Goal: Task Accomplishment & Management: Use online tool/utility

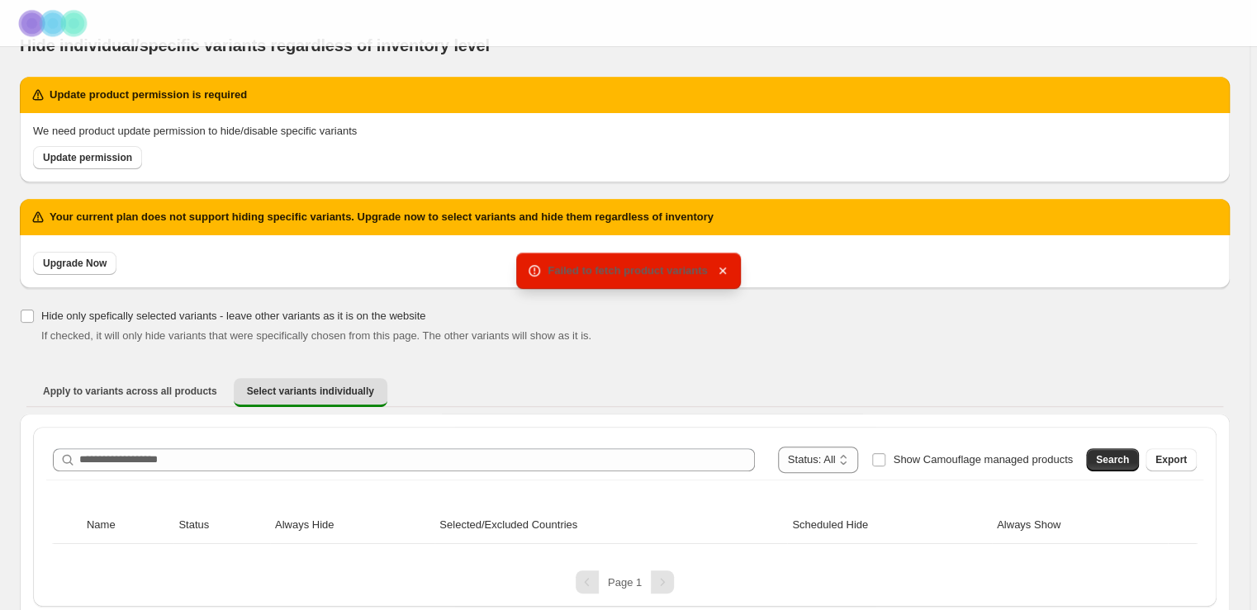
scroll to position [40, 0]
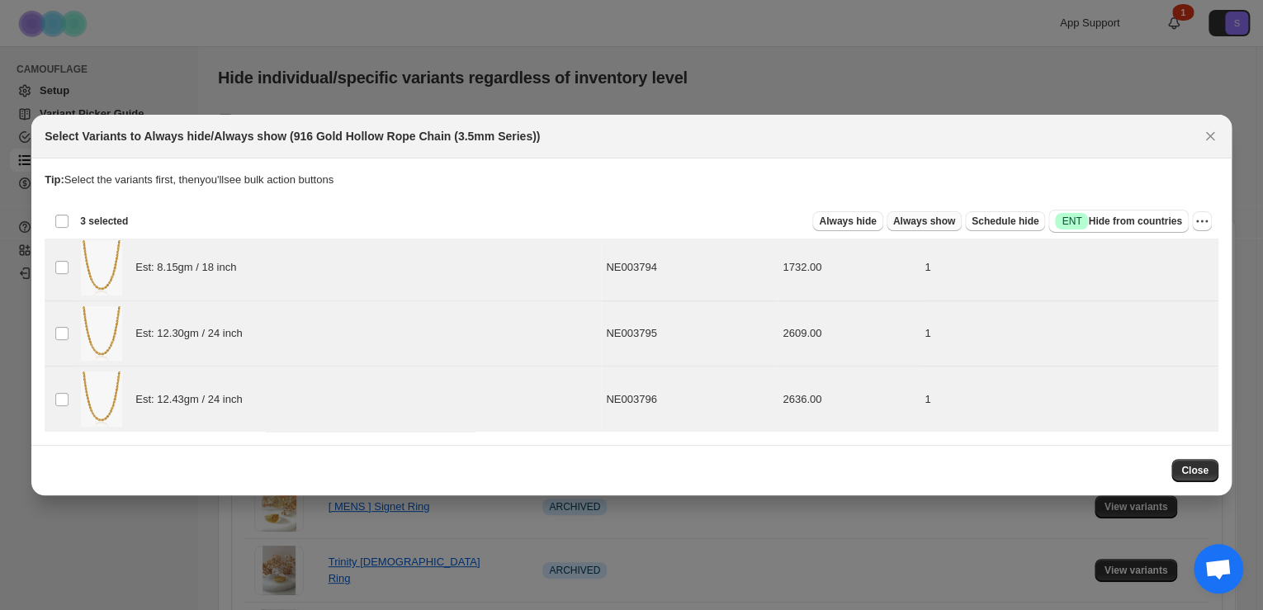
click at [945, 215] on button "Always show" at bounding box center [924, 221] width 75 height 20
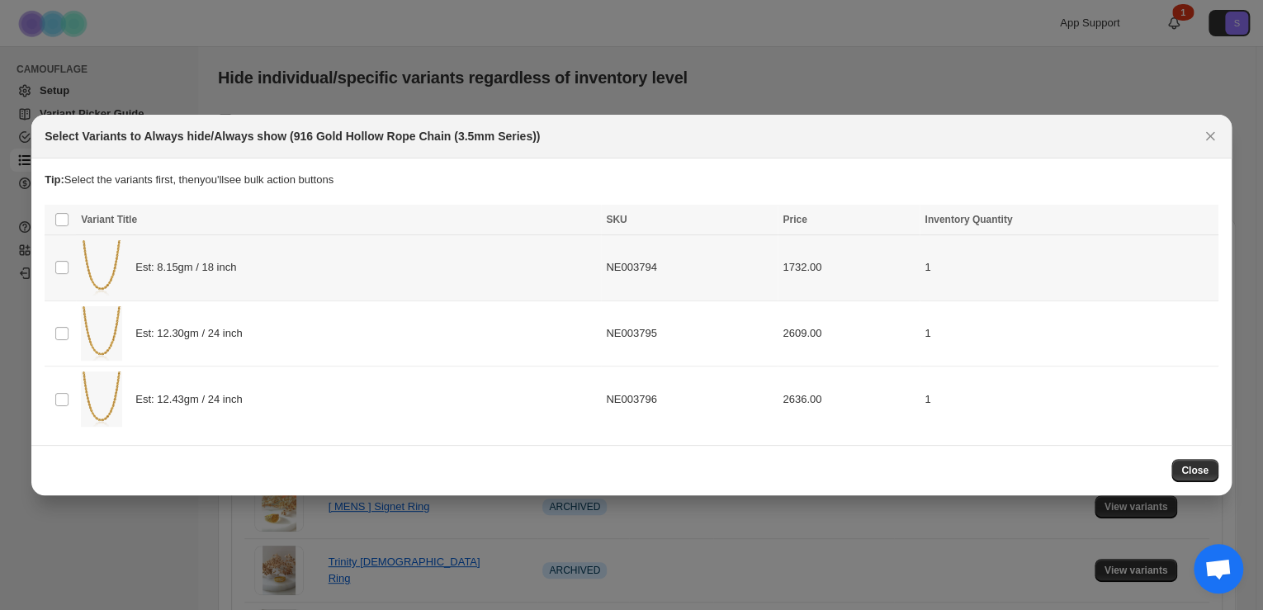
click at [77, 263] on td "Est: 8.15gm / 18 inch" at bounding box center [338, 268] width 525 height 66
click at [106, 340] on img ":r4:" at bounding box center [101, 333] width 41 height 55
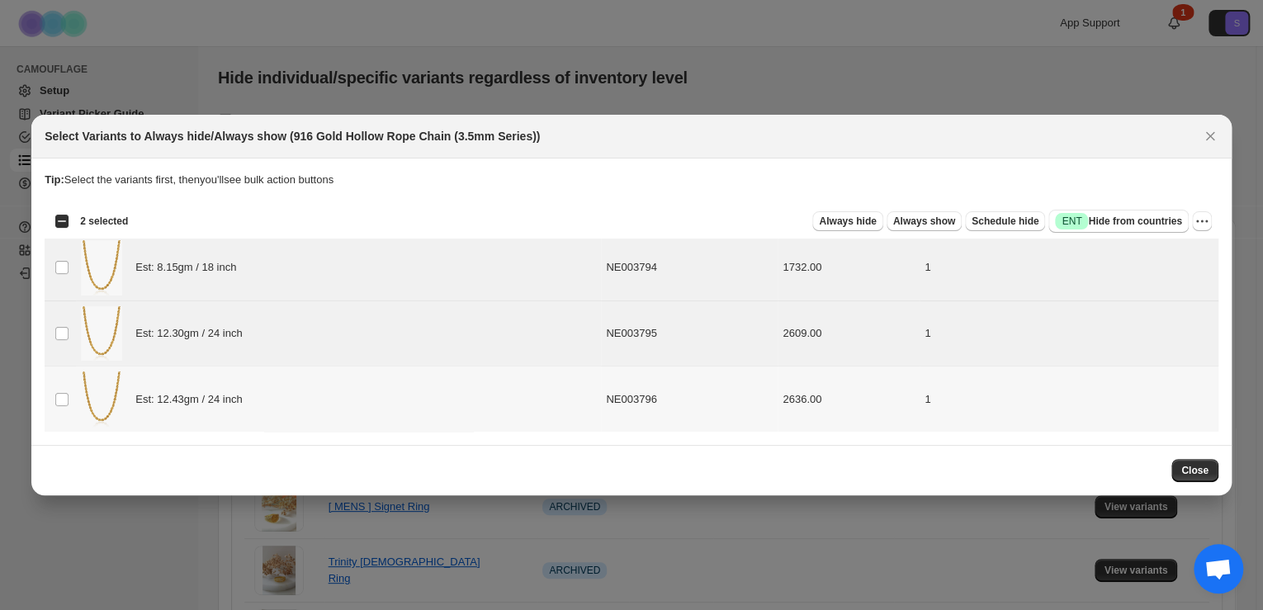
click at [122, 403] on img ":r4:" at bounding box center [101, 399] width 41 height 55
click at [951, 226] on span "Always show" at bounding box center [924, 221] width 62 height 13
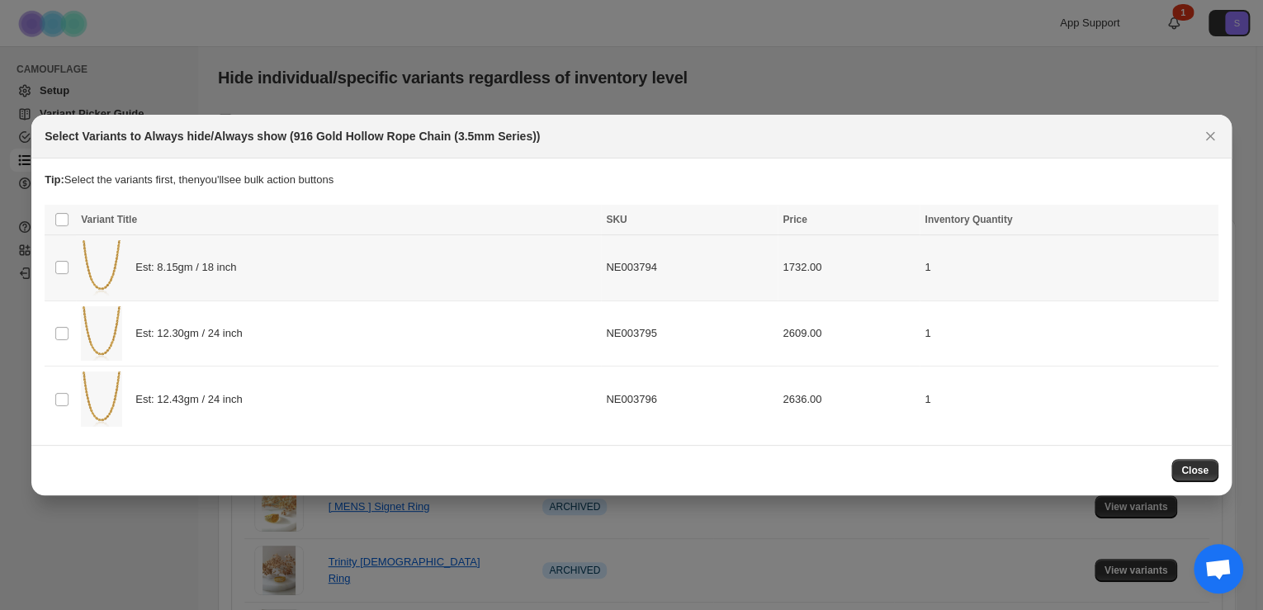
click at [134, 251] on div "Est: 8.15gm / 18 inch" at bounding box center [338, 267] width 515 height 55
click at [876, 228] on span "Always hide" at bounding box center [847, 221] width 57 height 13
click at [179, 271] on span "Est: 8.15gm / 18 inch" at bounding box center [190, 267] width 110 height 17
click at [869, 226] on span "Always hide" at bounding box center [847, 221] width 57 height 13
